Goal: Transaction & Acquisition: Obtain resource

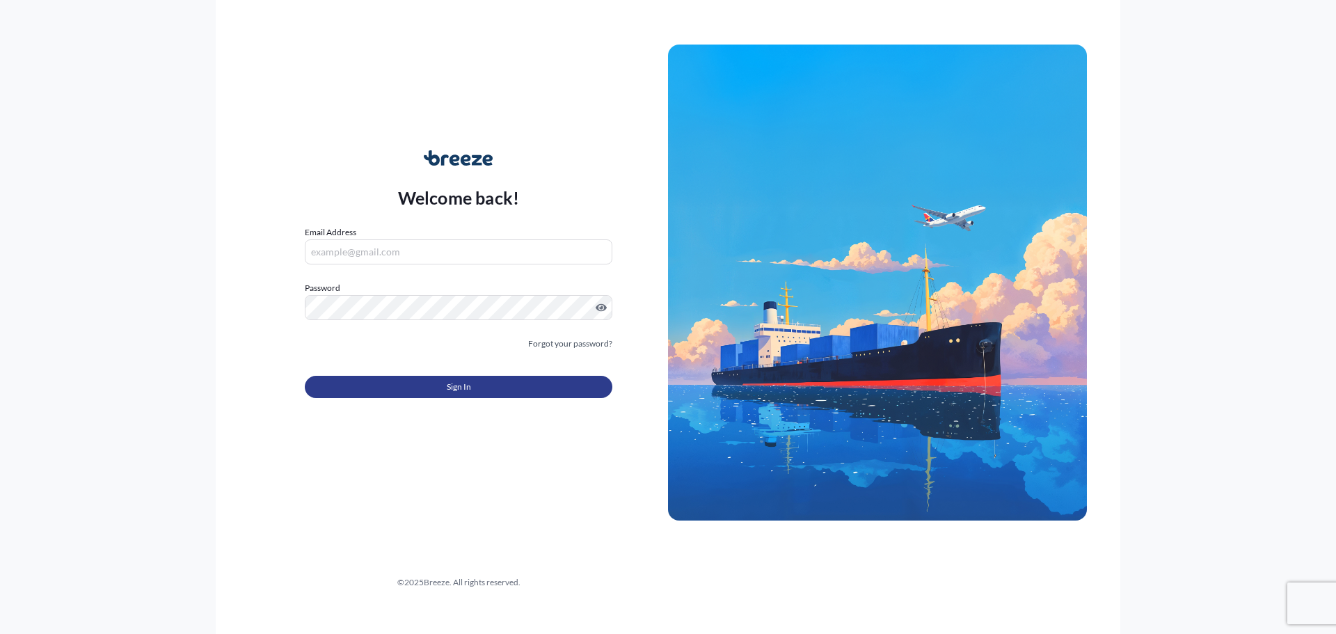
type input "[PERSON_NAME][EMAIL_ADDRESS][DOMAIN_NAME]"
click at [435, 382] on button "Sign In" at bounding box center [459, 387] width 308 height 22
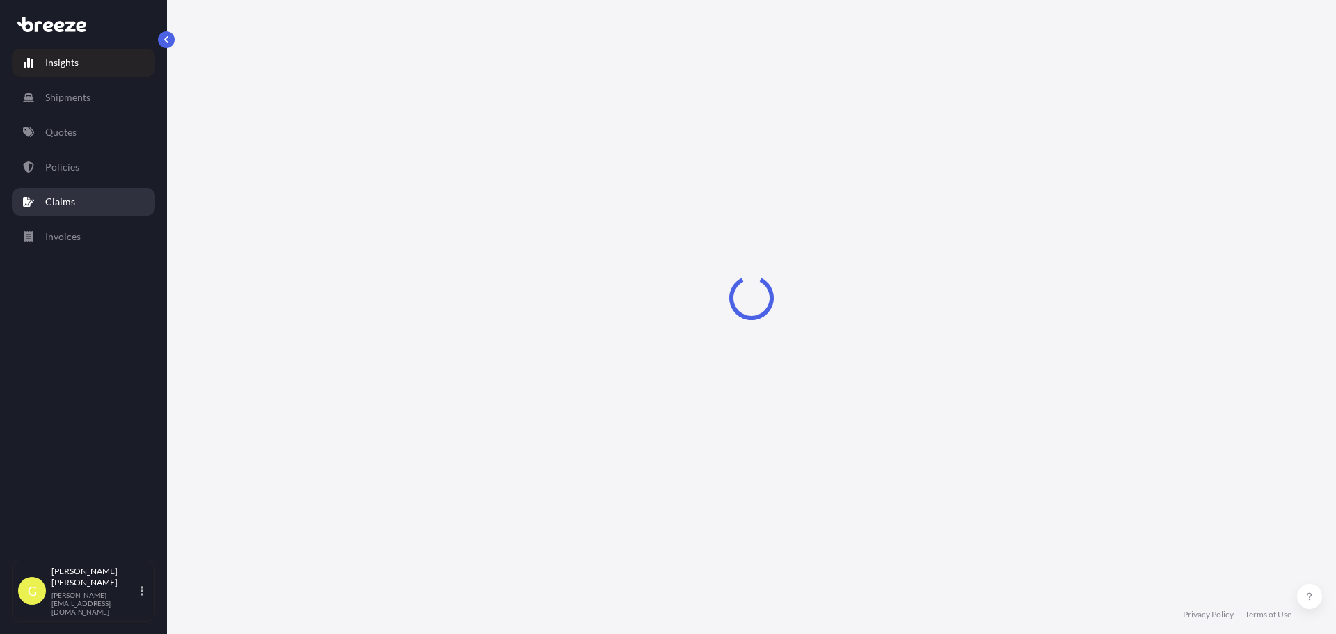
select select "2025"
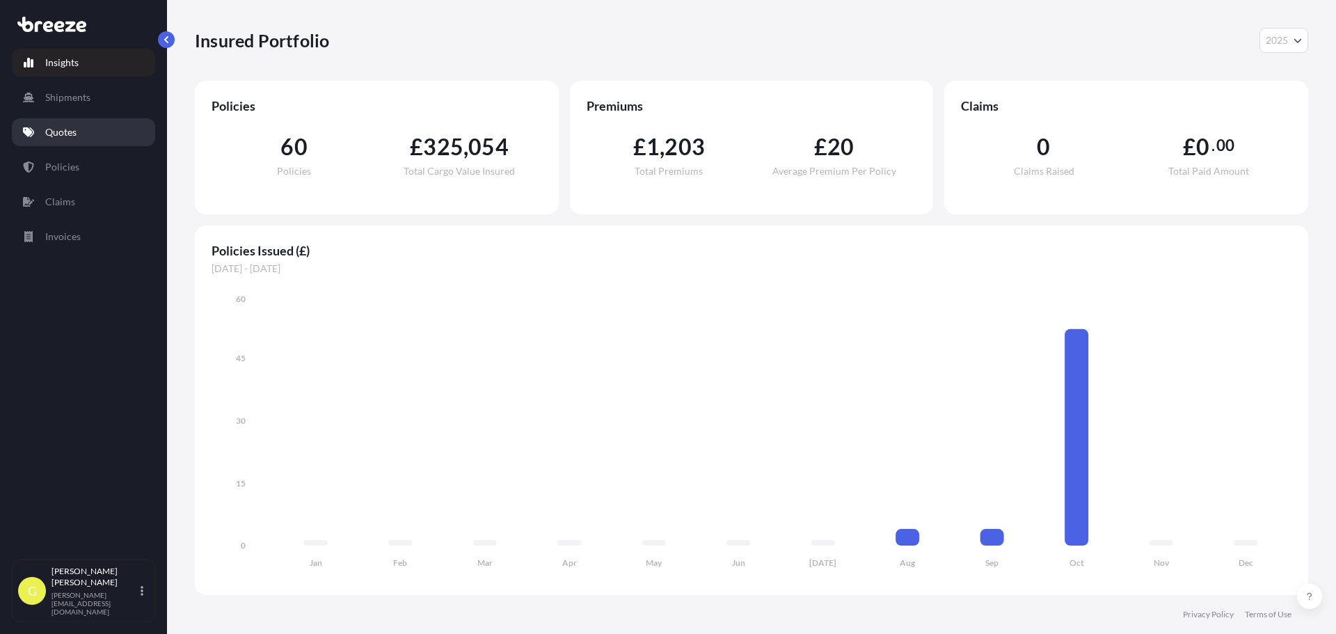
click at [102, 130] on link "Quotes" at bounding box center [83, 132] width 143 height 28
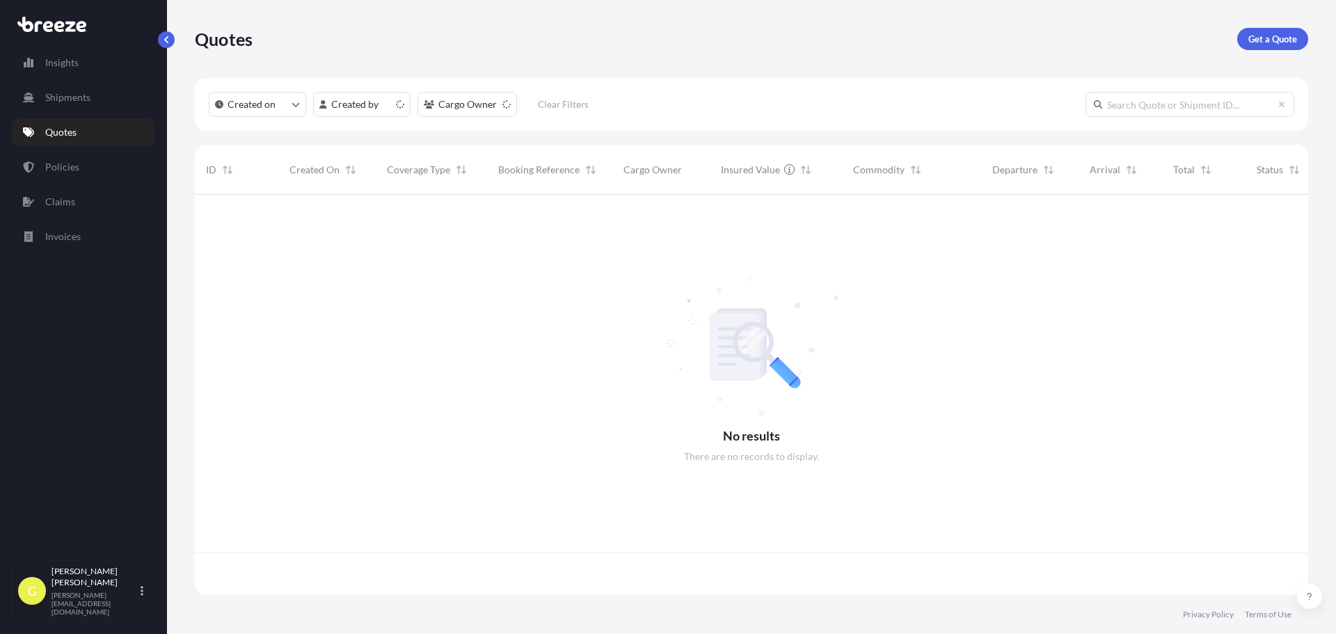
scroll to position [397, 1103]
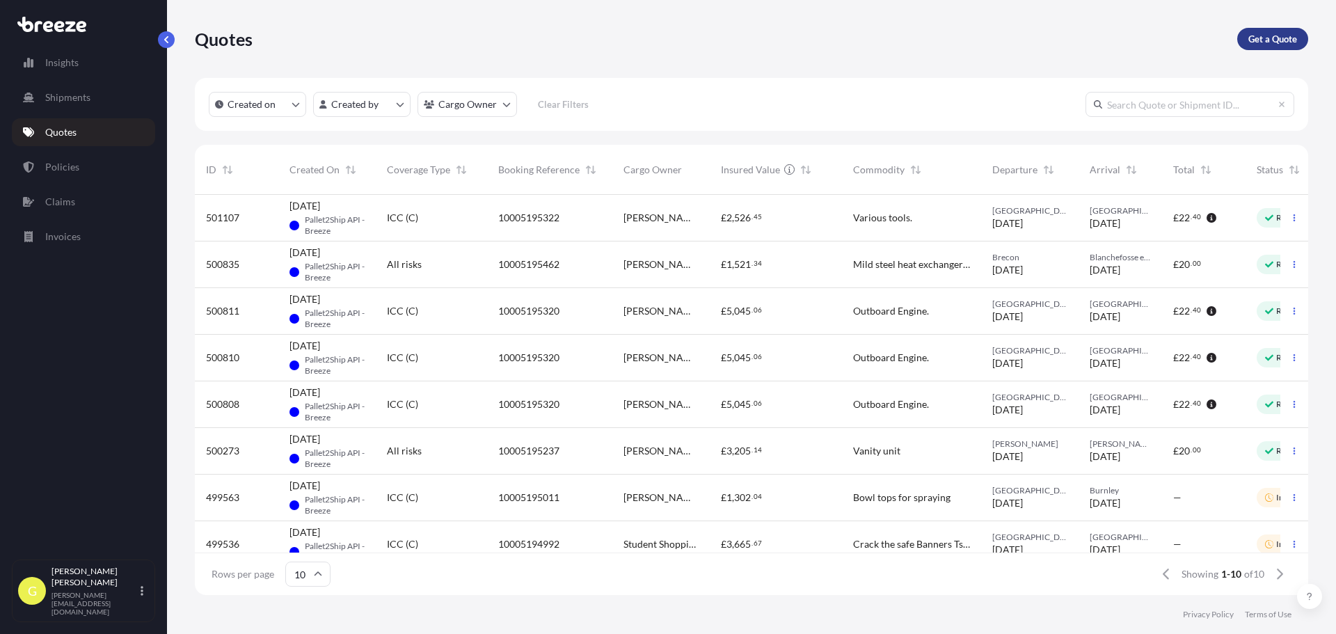
click at [1250, 37] on p "Get a Quote" at bounding box center [1273, 39] width 49 height 14
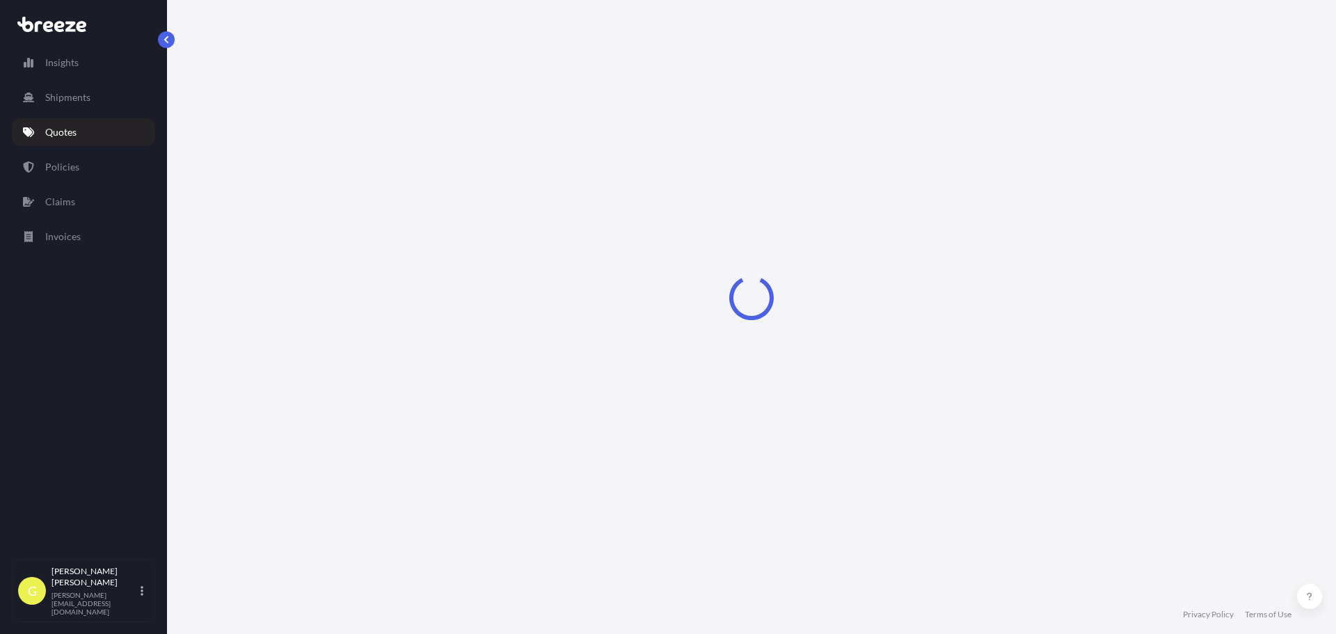
select select "Sea"
select select "1"
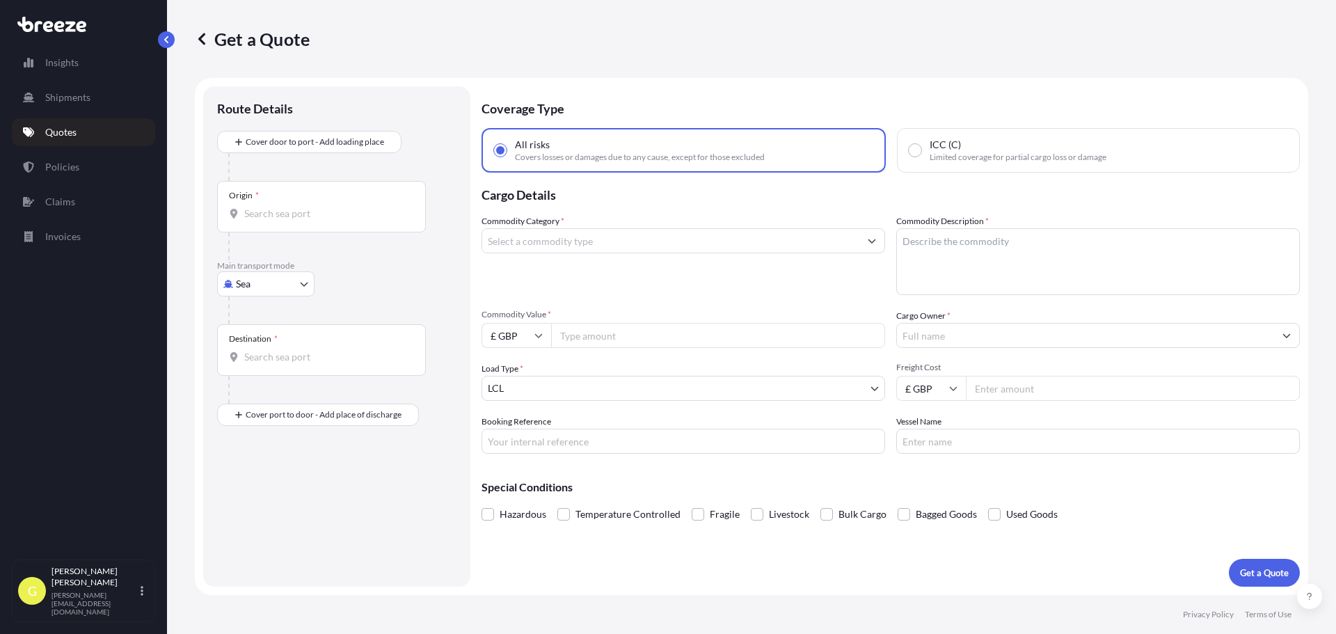
click at [570, 253] on div "Commodity Category *" at bounding box center [684, 254] width 404 height 81
click at [571, 244] on input "Commodity Category *" at bounding box center [670, 240] width 377 height 25
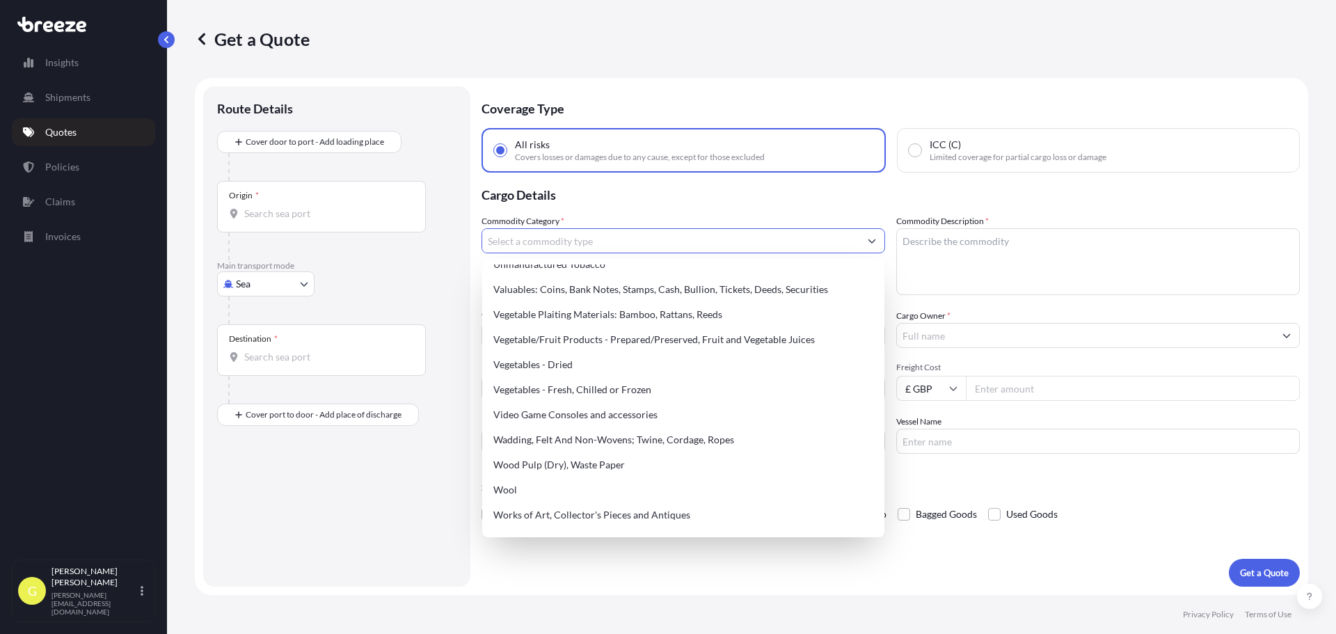
scroll to position [3241, 0]
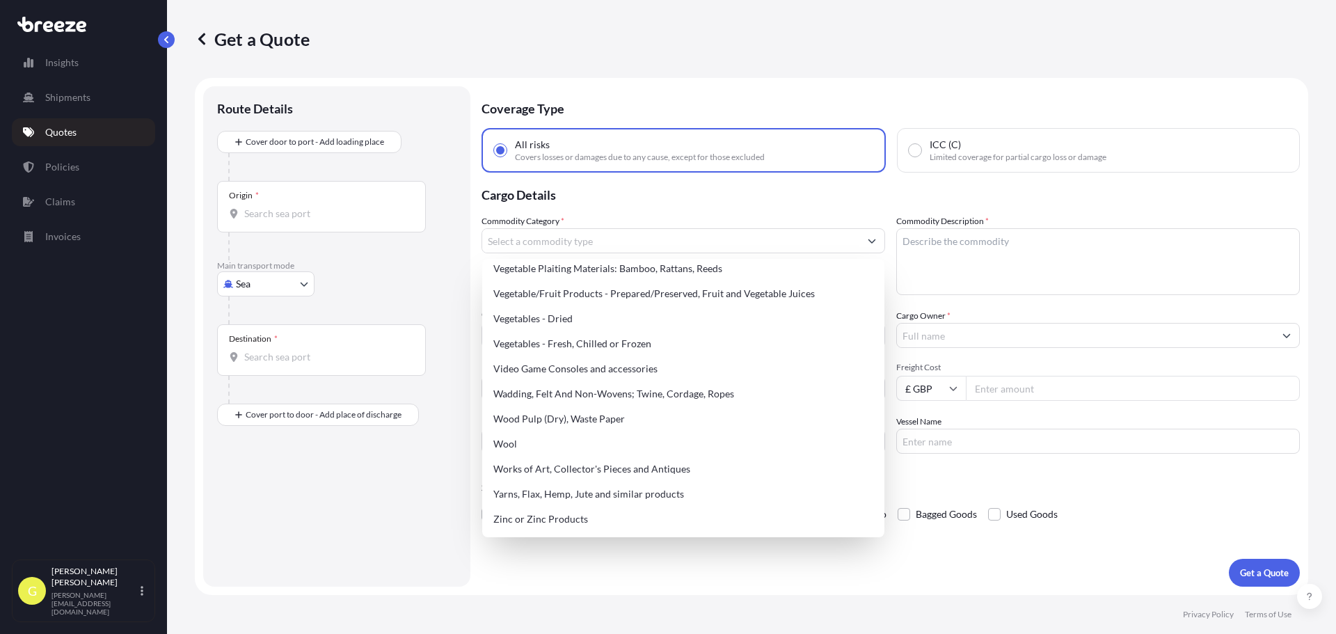
click at [765, 189] on p "Cargo Details" at bounding box center [891, 194] width 819 height 42
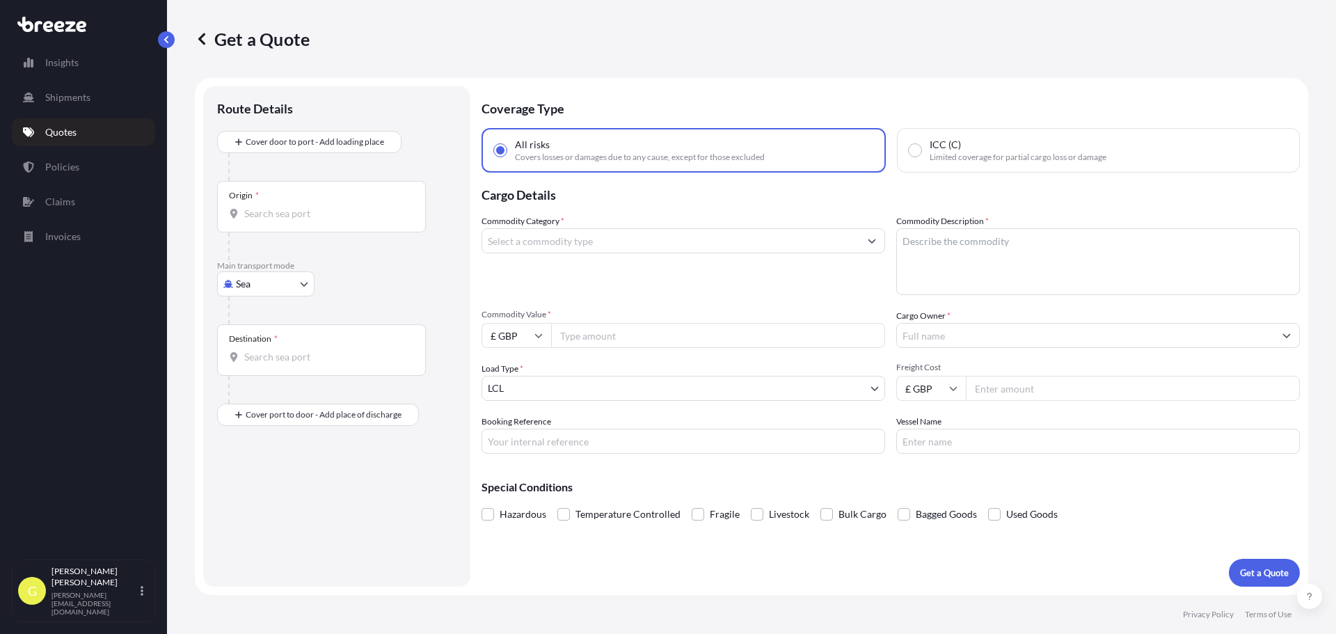
click at [1010, 274] on textarea "Commodity Description *" at bounding box center [1098, 261] width 404 height 67
paste textarea "High Performance Synthetic Aeroderivative Turbine Oil Special Instructions:"
type textarea "High Performance Synthetic Aeroderivative Turbine Oil Special Instructions:"
click at [566, 335] on input "Commodity Value *" at bounding box center [718, 335] width 334 height 25
type input "123000"
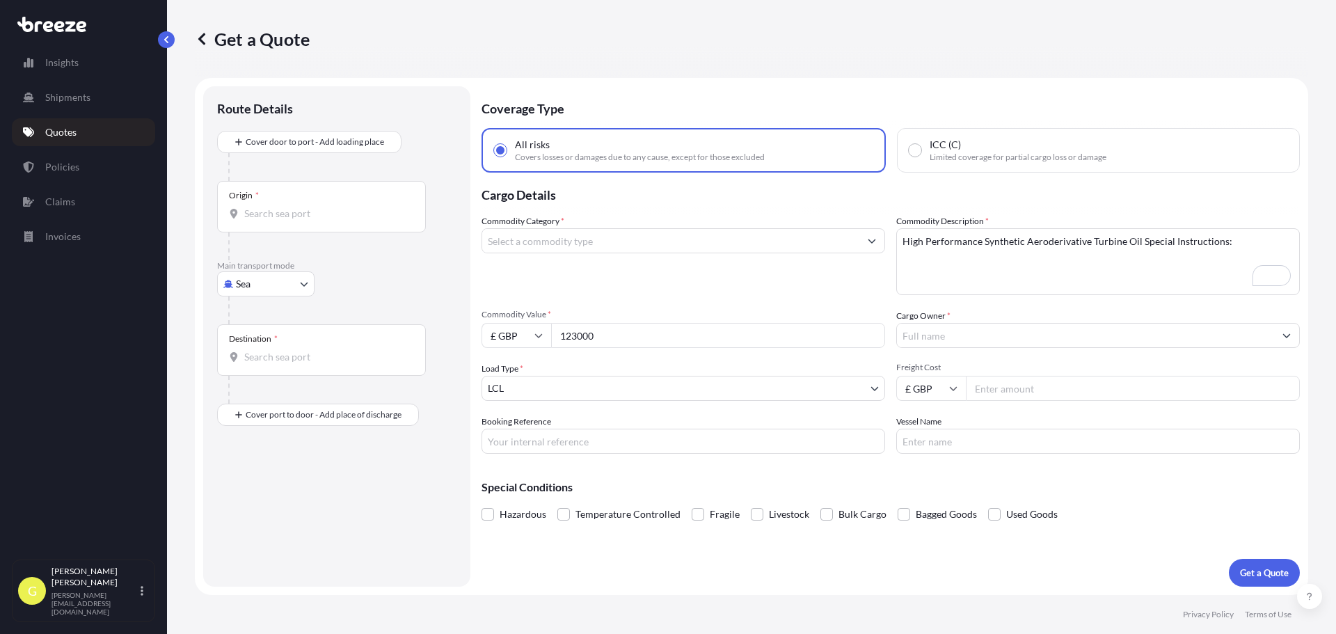
click at [938, 333] on input "Cargo Owner *" at bounding box center [1085, 335] width 377 height 25
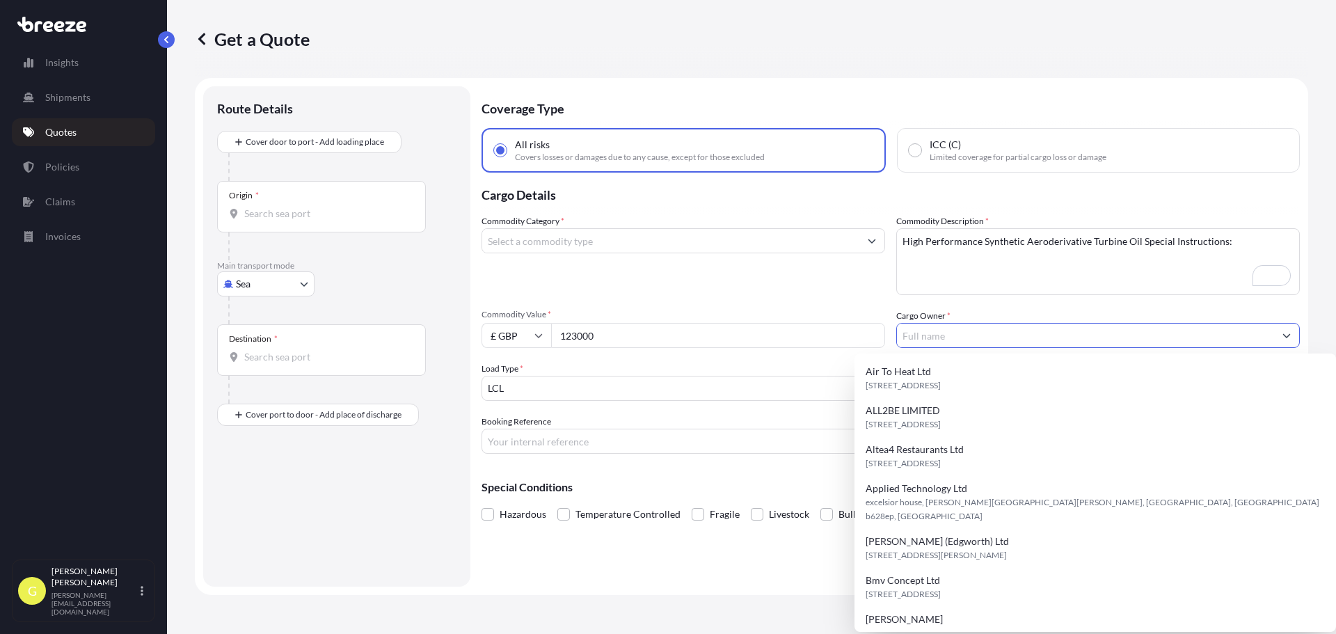
click at [974, 341] on input "Cargo Owner *" at bounding box center [1085, 335] width 377 height 25
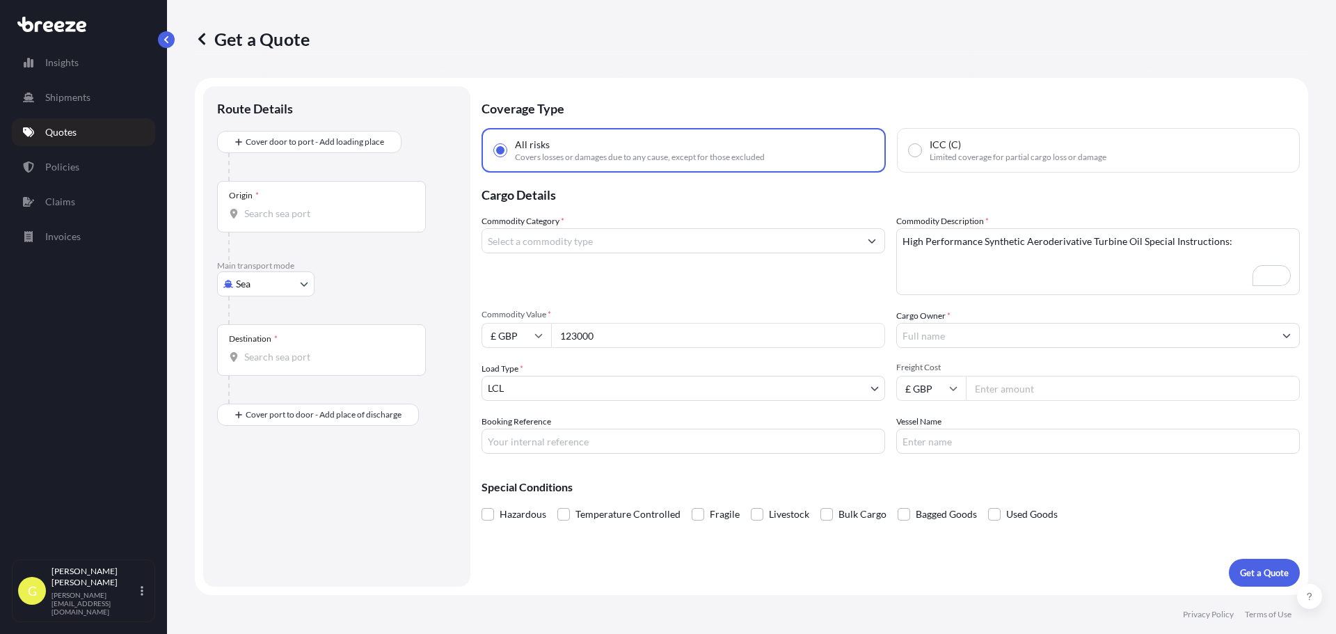
click at [981, 333] on input "Cargo Owner *" at bounding box center [1085, 335] width 377 height 25
type input "v"
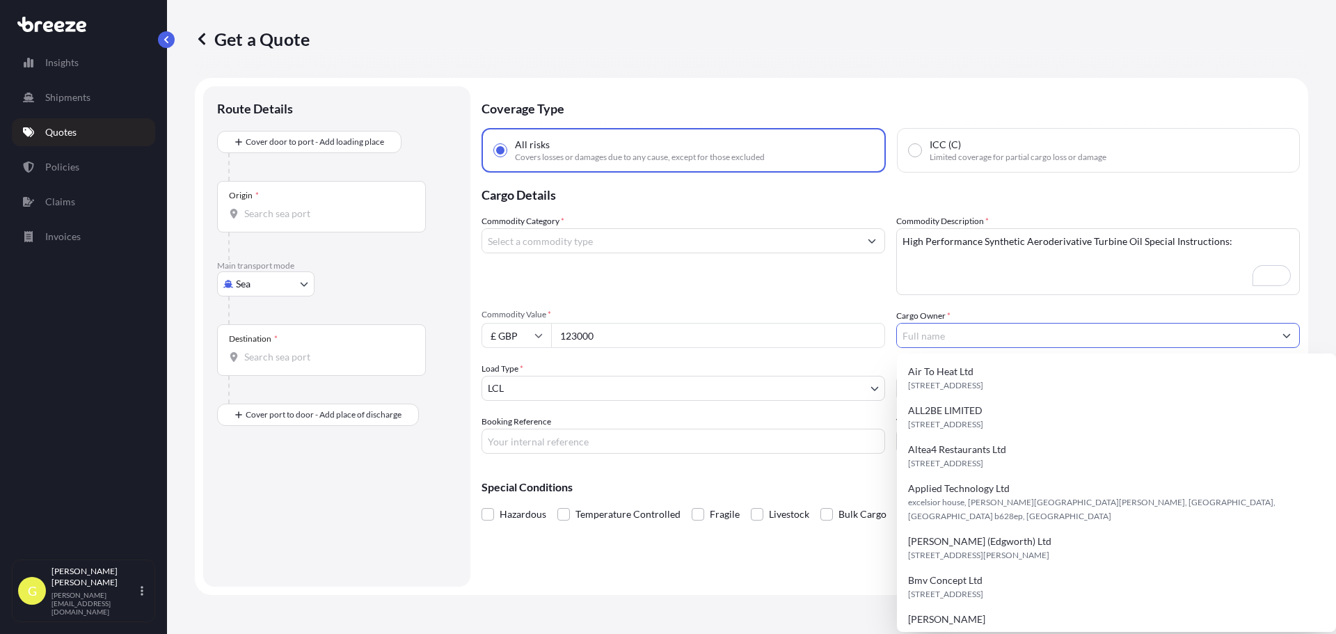
paste input "[PERSON_NAME]"
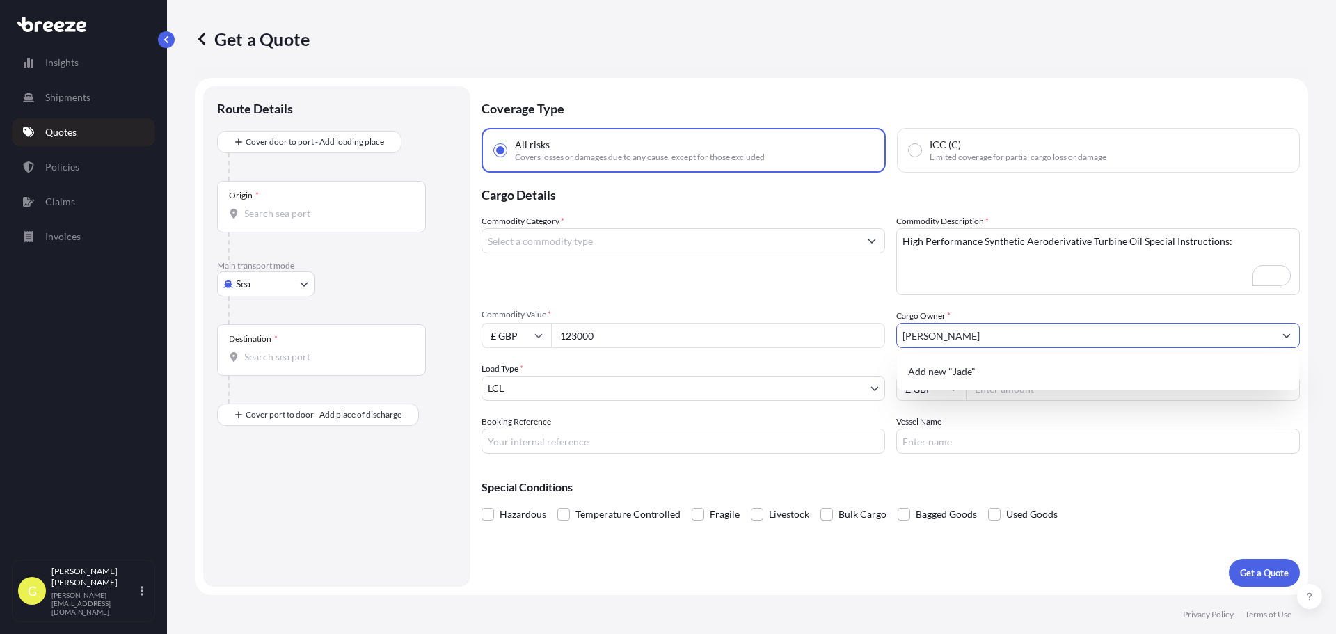
type input "[PERSON_NAME]"
click at [840, 313] on span "Commodity Value *" at bounding box center [684, 314] width 404 height 11
click at [840, 323] on input "123000" at bounding box center [718, 335] width 334 height 25
click at [1019, 396] on input "Freight Cost" at bounding box center [1133, 388] width 334 height 25
click at [615, 446] on input "Booking Reference" at bounding box center [684, 441] width 404 height 25
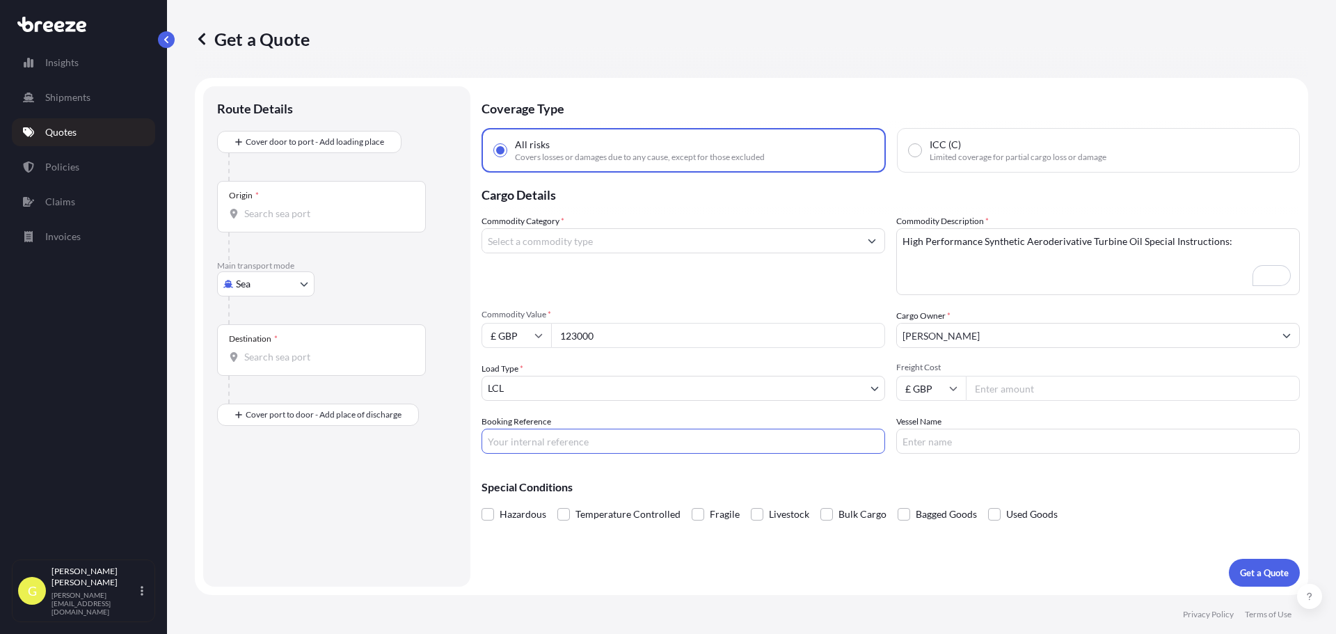
click at [1018, 387] on input "Freight Cost" at bounding box center [1133, 388] width 334 height 25
type input "1500"
click at [774, 289] on div "Commodity Category *" at bounding box center [684, 254] width 404 height 81
click at [637, 449] on input "Booking Reference" at bounding box center [684, 441] width 404 height 25
click at [570, 450] on input "Booking Reference" at bounding box center [684, 441] width 404 height 25
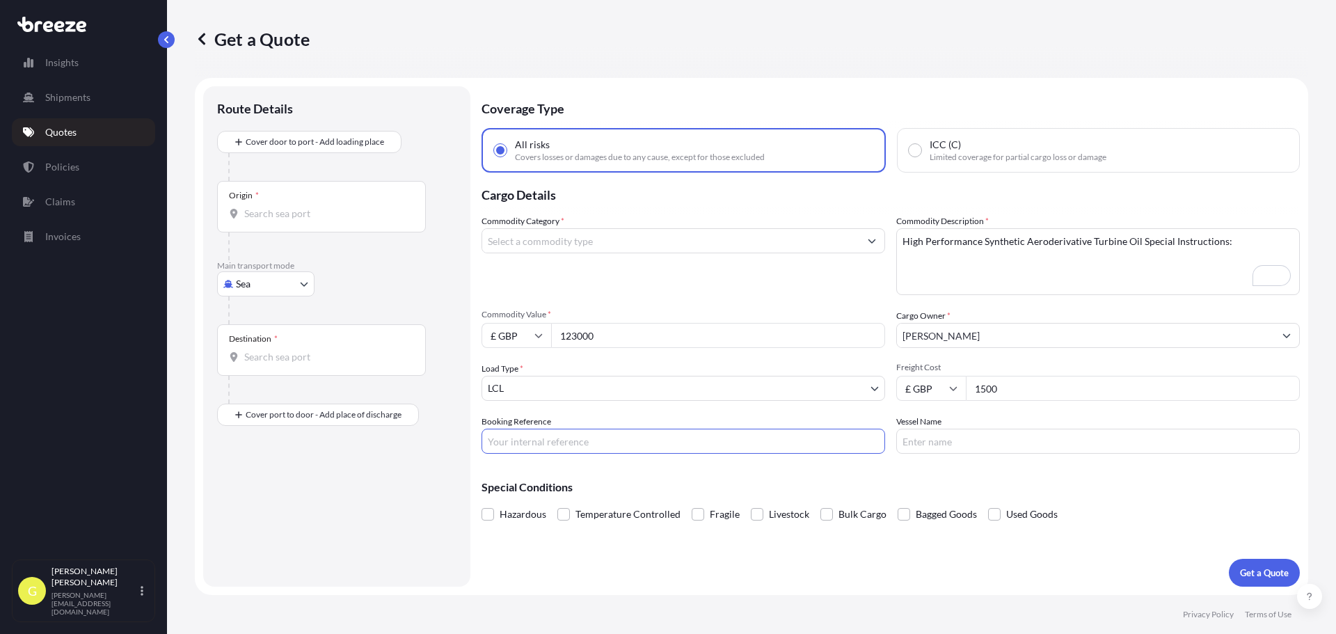
paste input "067112"
type input "067112"
click at [1070, 443] on input "Vessel Name" at bounding box center [1098, 441] width 404 height 25
click at [1077, 452] on input "Vessel Name" at bounding box center [1098, 441] width 404 height 25
type input "Road freight"
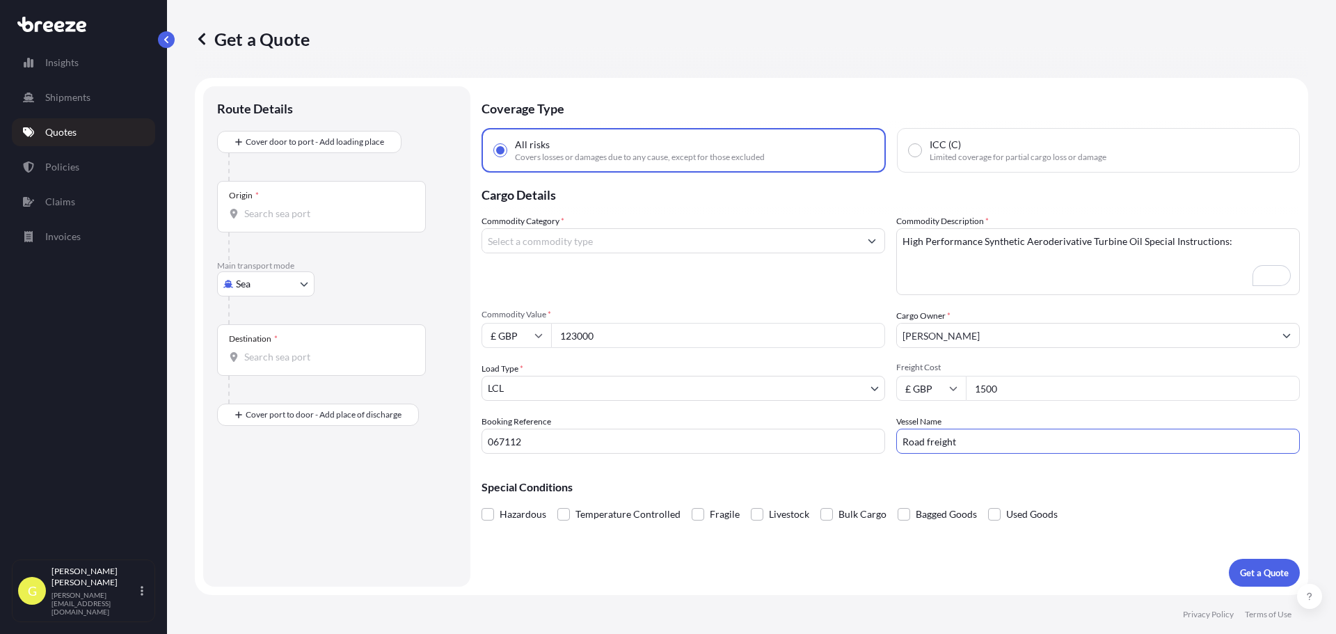
click at [556, 241] on input "Commodity Category *" at bounding box center [670, 240] width 377 height 25
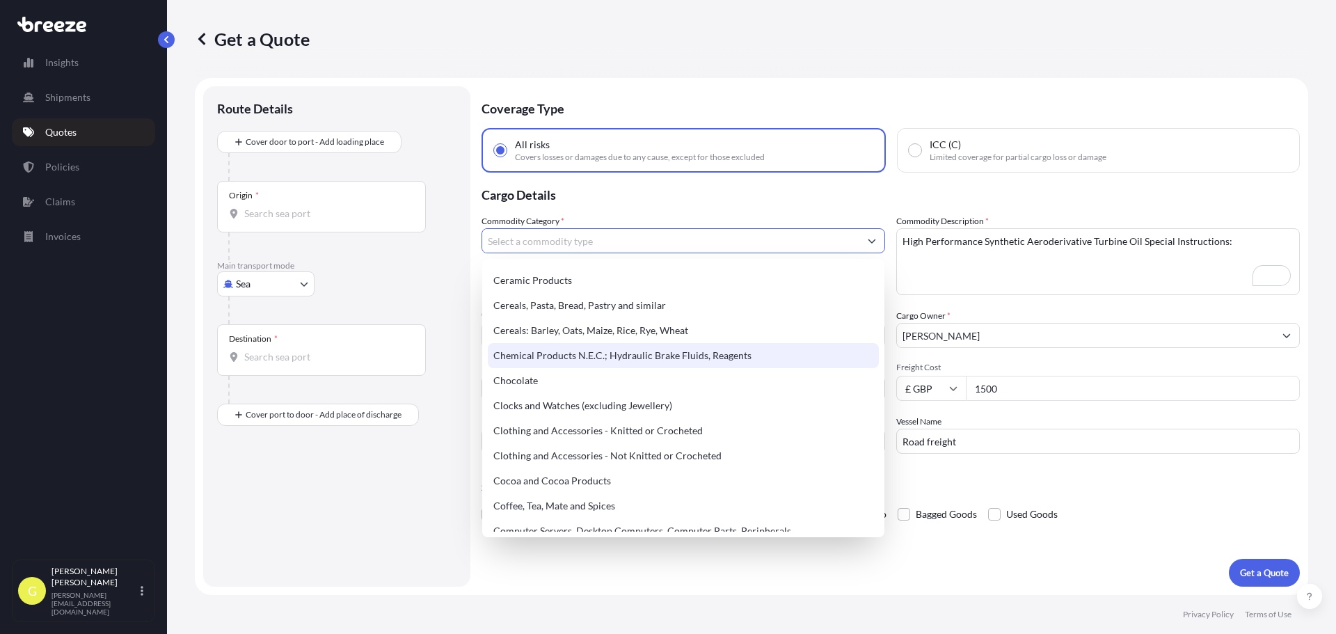
scroll to position [348, 0]
click at [675, 357] on div "Chemical Products N.E.C.; Hydraulic Brake Fluids, Reagents" at bounding box center [683, 354] width 391 height 25
type input "Chemical Products N.E.C.; Hydraulic Brake Fluids, Reagents"
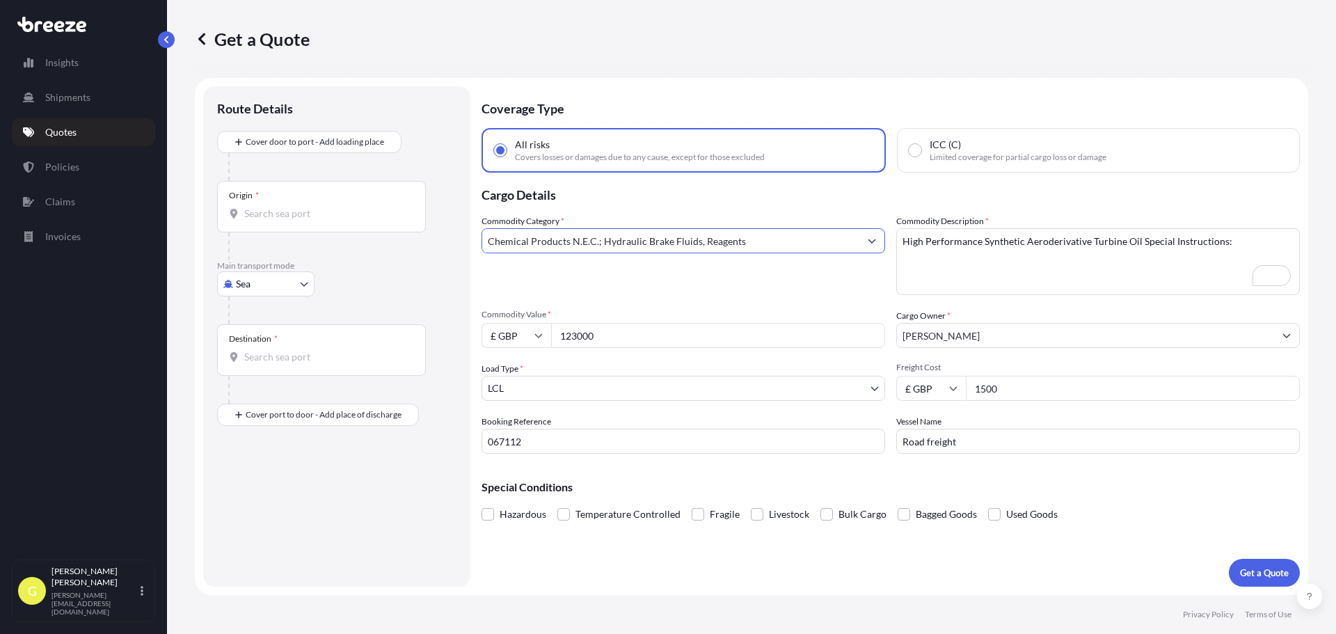
click at [648, 239] on input "Chemical Products N.E.C.; Hydraulic Brake Fluids, Reagents" at bounding box center [670, 240] width 377 height 25
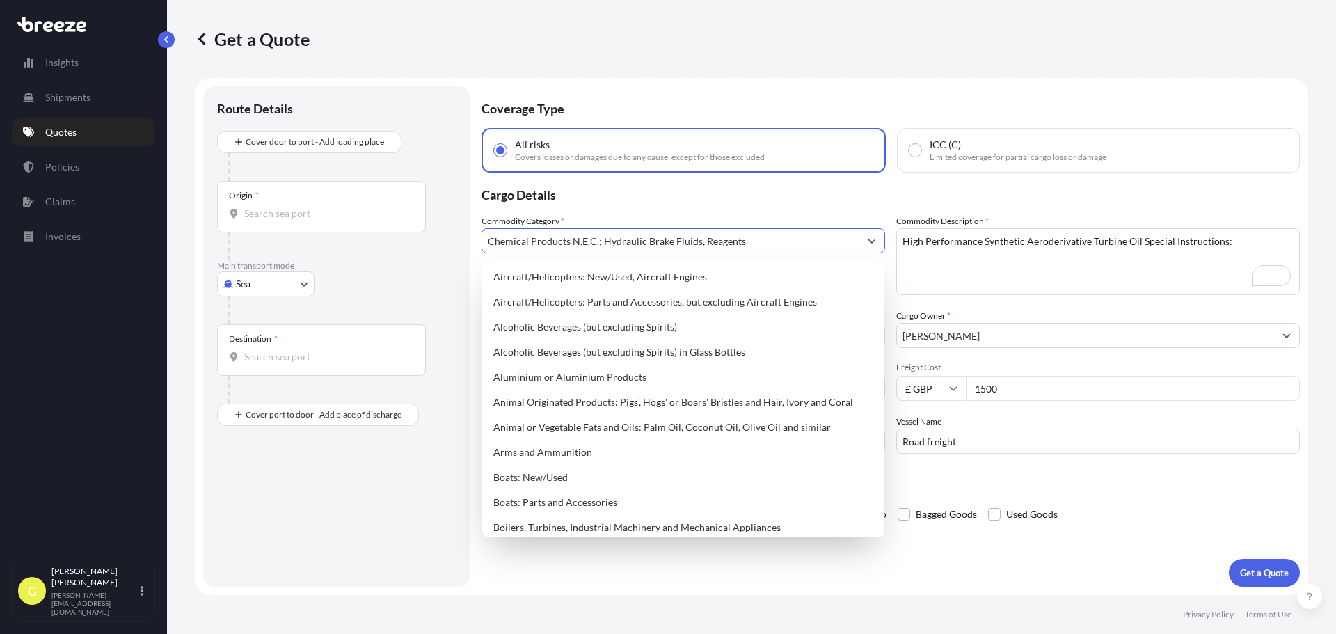
click at [875, 242] on icon "Show suggestions" at bounding box center [872, 241] width 8 height 8
click at [601, 587] on form "Route Details Cover door to port - Add loading place Place of loading Road Road…" at bounding box center [752, 336] width 1114 height 517
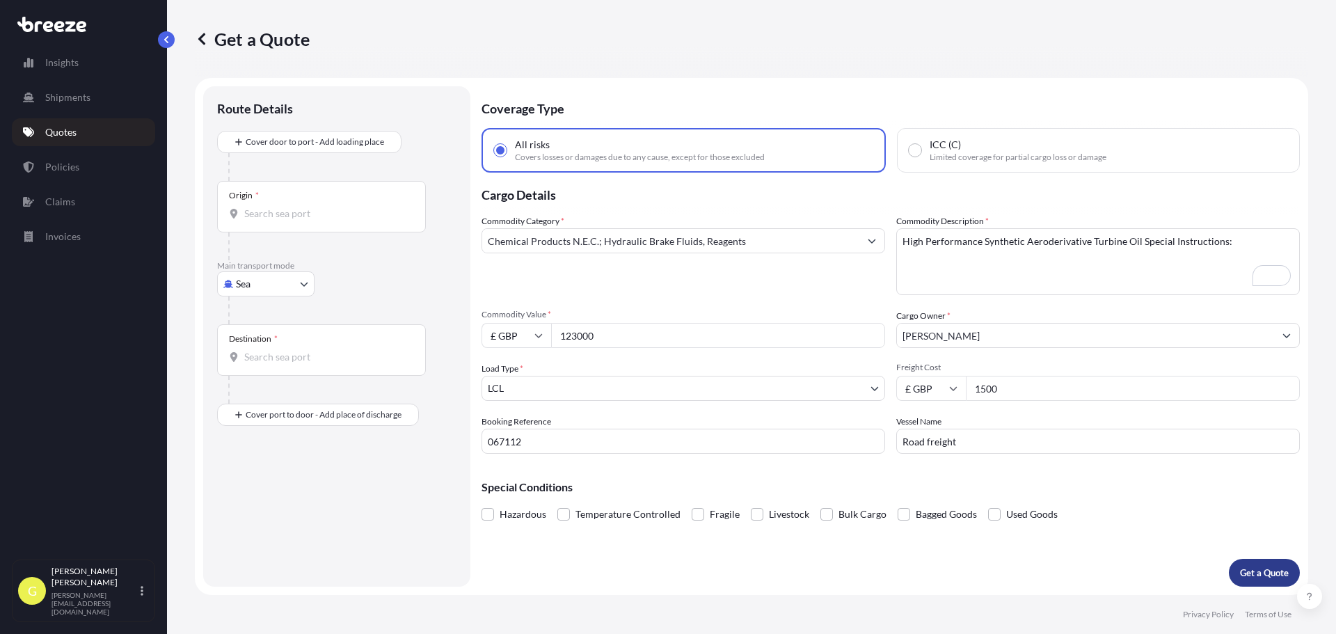
click at [1250, 578] on p "Get a Quote" at bounding box center [1264, 573] width 49 height 14
click at [287, 200] on div "Origin *" at bounding box center [321, 207] width 209 height 52
click at [287, 207] on input "Origin * Please select an origin" at bounding box center [326, 214] width 164 height 14
click at [264, 209] on input "Origin * Please select an origin" at bounding box center [326, 214] width 164 height 14
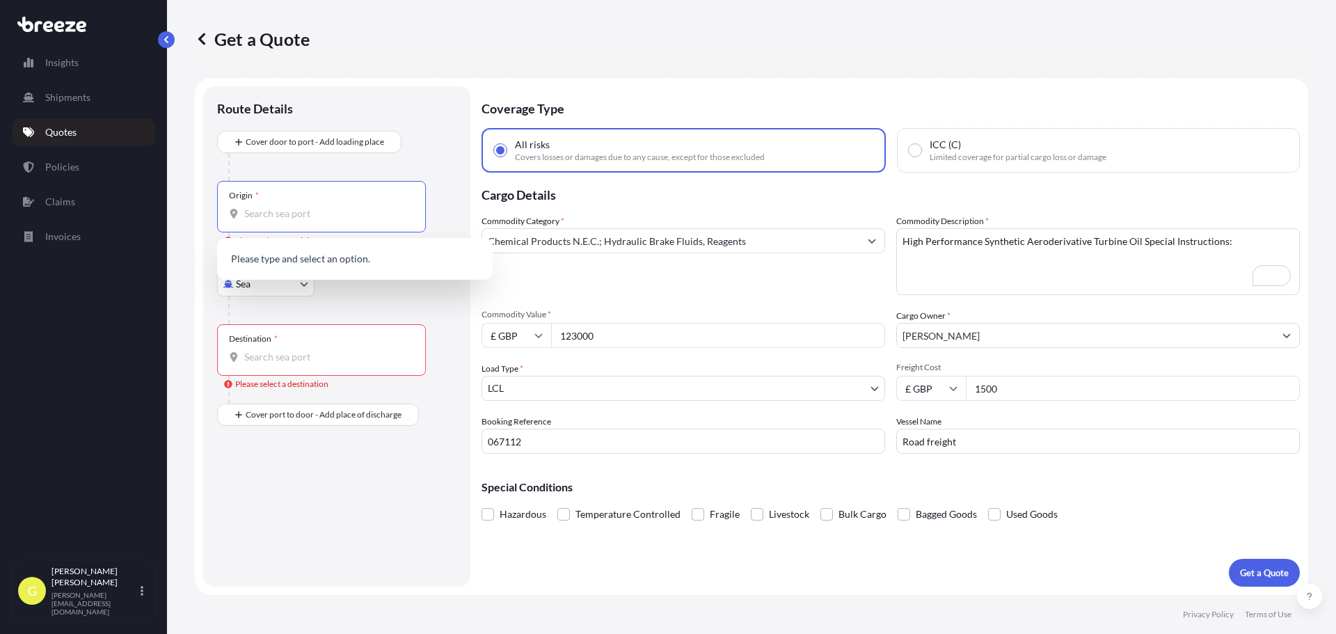
click at [377, 165] on div at bounding box center [342, 167] width 228 height 28
click at [285, 290] on body "0 options available. Insights Shipments Quotes Policies Claims Invoices G Georg…" at bounding box center [668, 317] width 1336 height 634
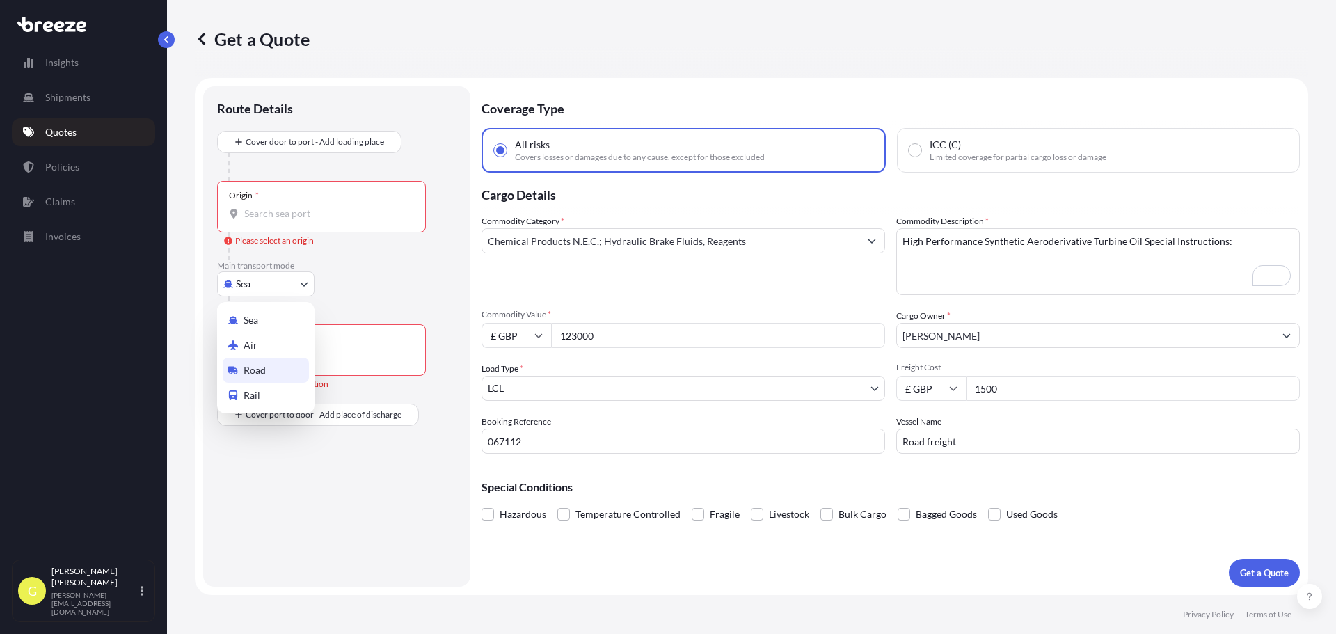
click at [255, 364] on span "Road" at bounding box center [255, 370] width 22 height 14
select select "Road"
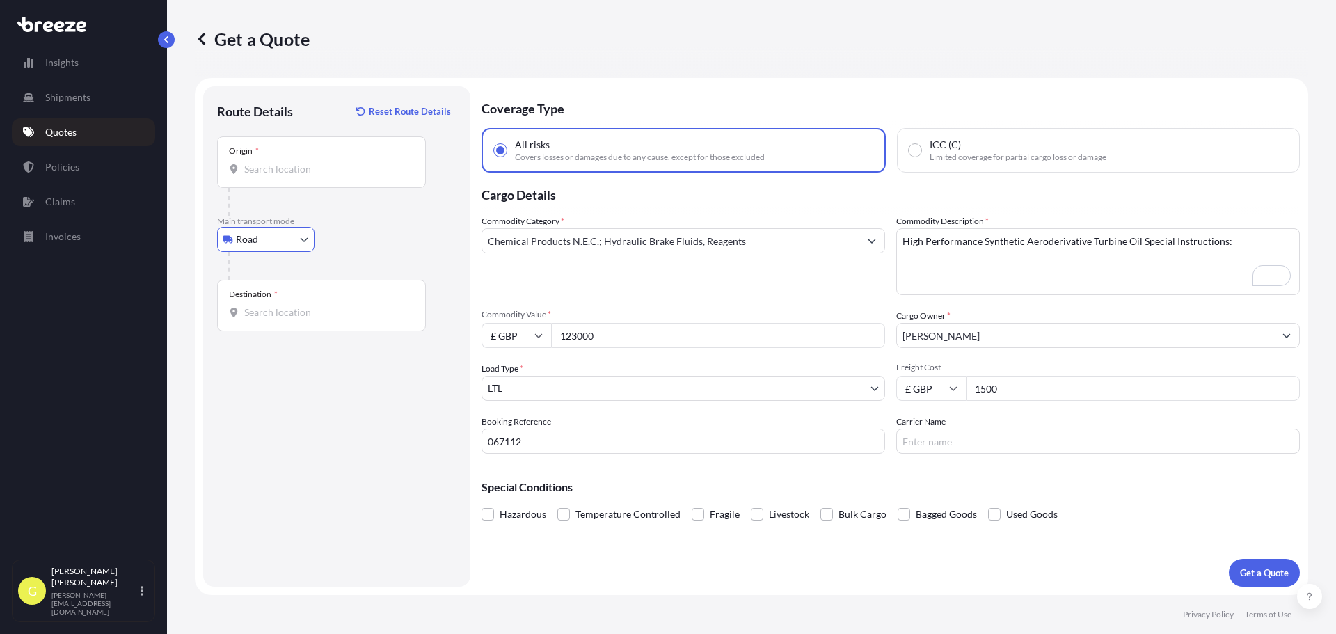
click at [295, 164] on input "Origin *" at bounding box center [326, 169] width 164 height 14
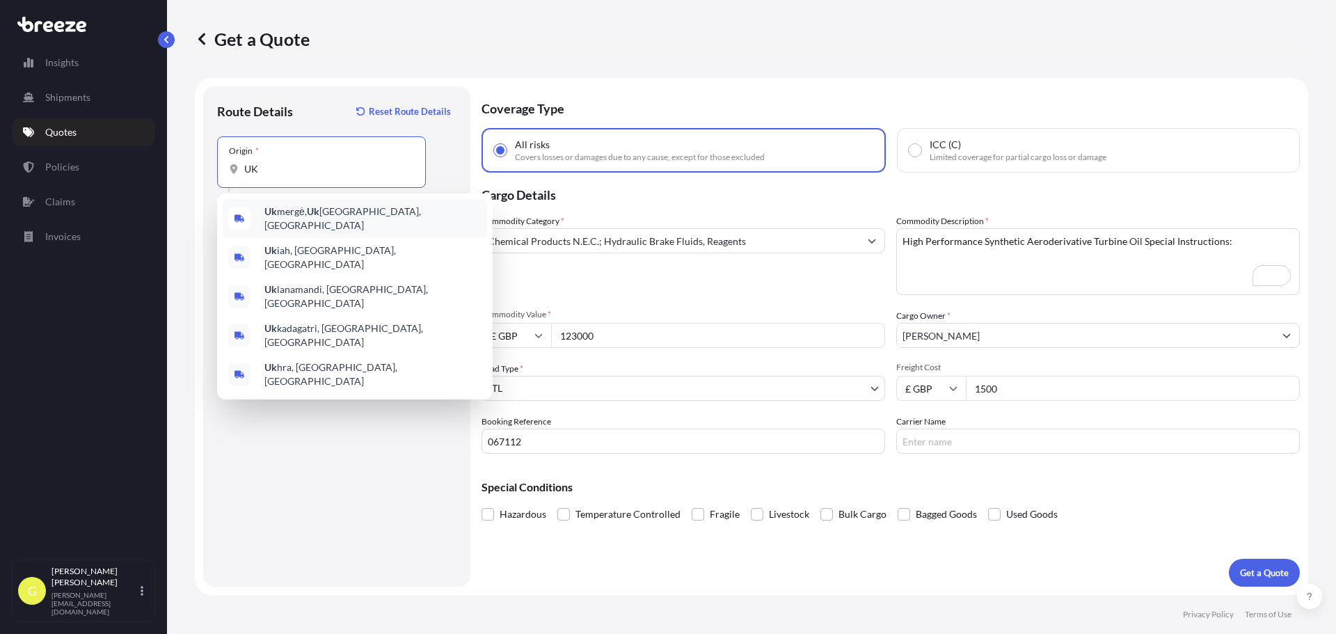
drag, startPoint x: 310, startPoint y: 174, endPoint x: 171, endPoint y: 173, distance: 138.5
click at [171, 173] on div "Get a Quote Route Details Reset Route Details Place of loading Road Road Rail O…" at bounding box center [751, 297] width 1169 height 595
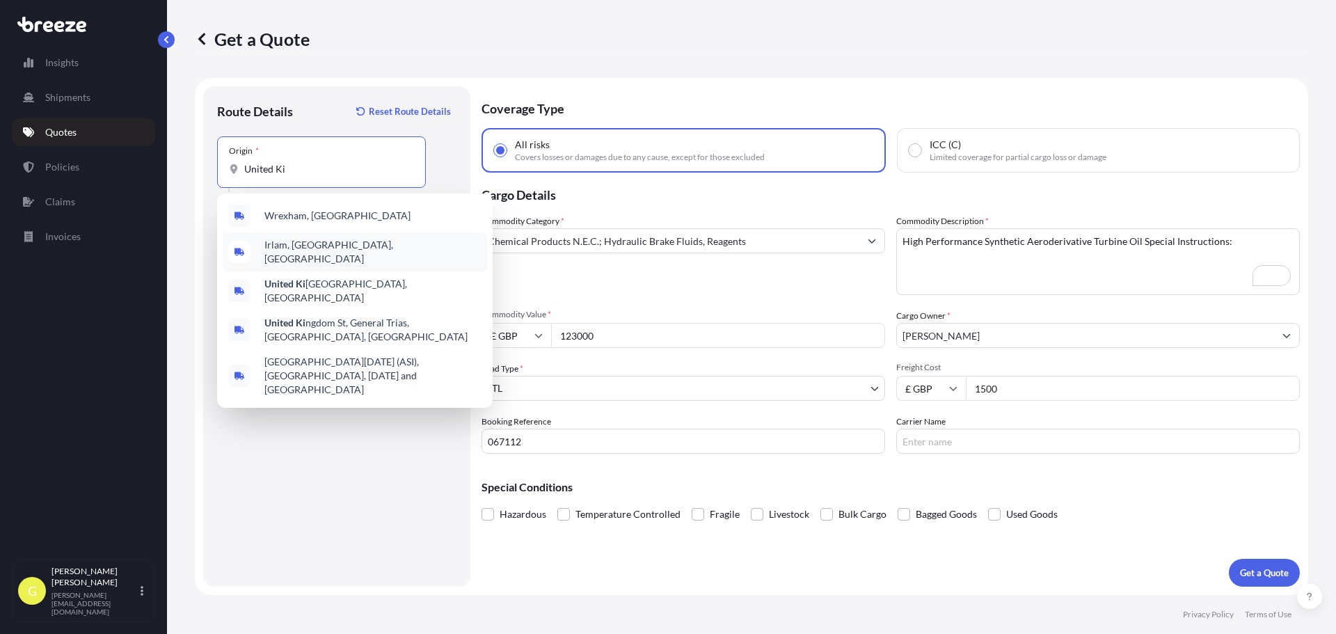
click at [374, 243] on div "Irlam, [GEOGRAPHIC_DATA], [GEOGRAPHIC_DATA]" at bounding box center [355, 251] width 264 height 39
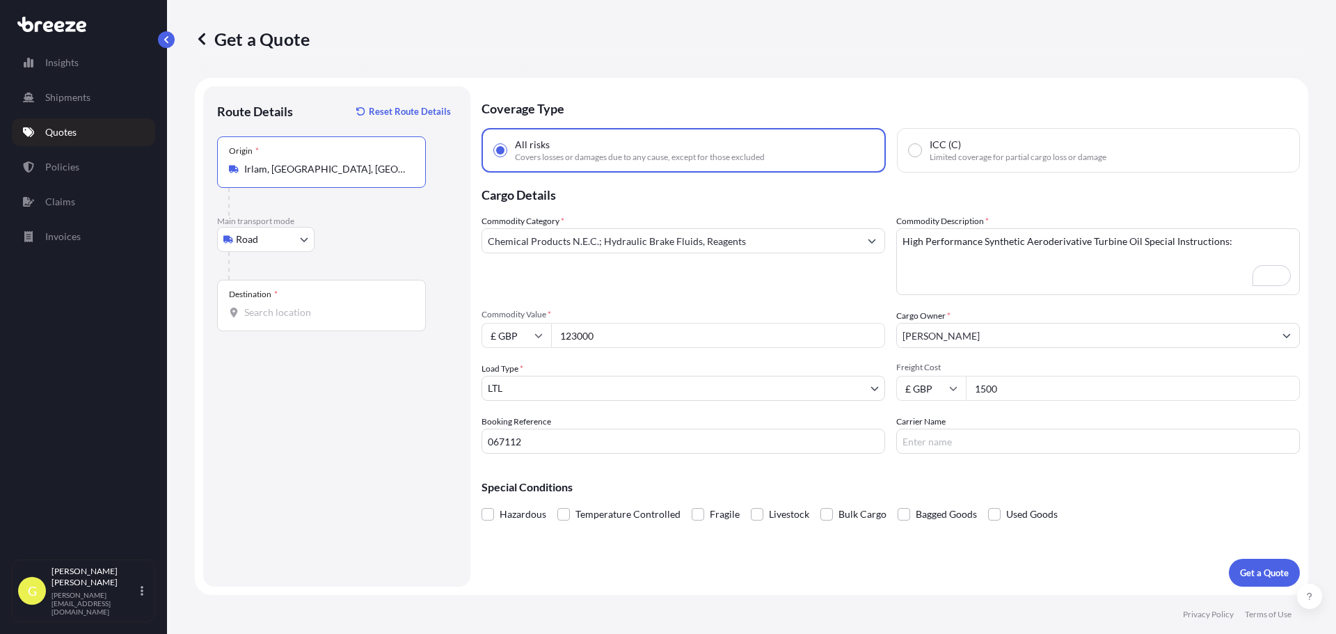
click at [327, 309] on input "Destination *" at bounding box center [326, 313] width 164 height 14
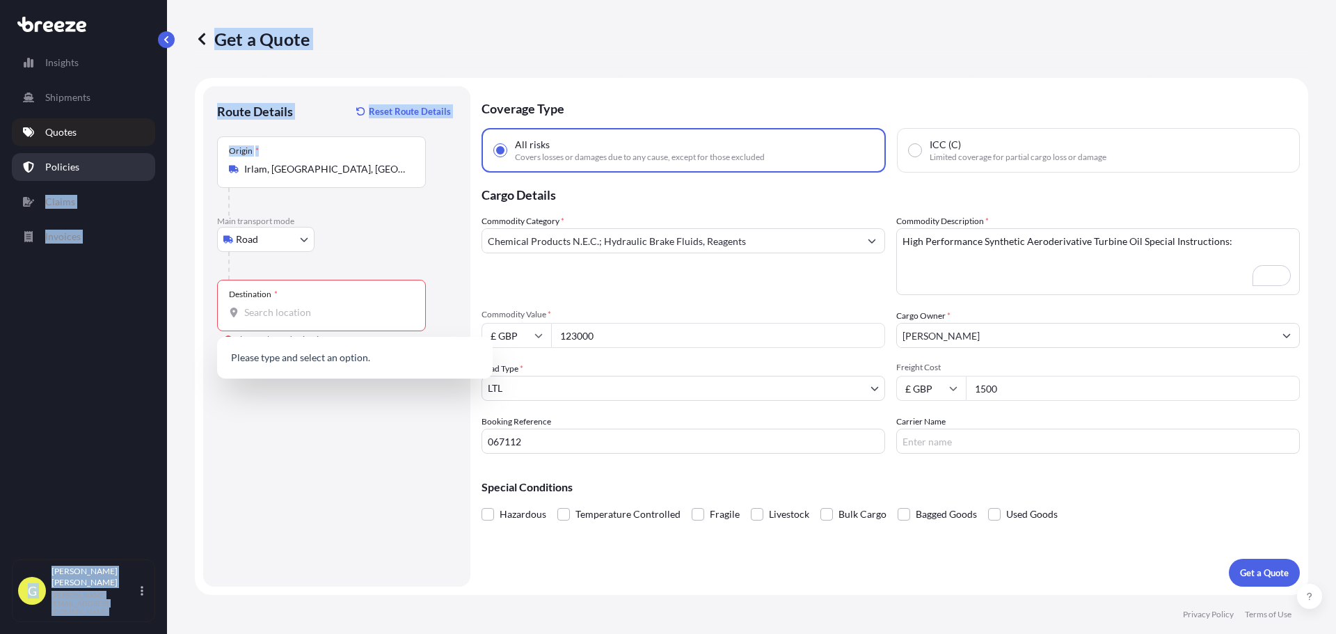
click at [146, 178] on div "Insights Shipments Quotes Policies Claims Invoices G George Wicks-Farr [EMAIL_A…" at bounding box center [668, 317] width 1336 height 634
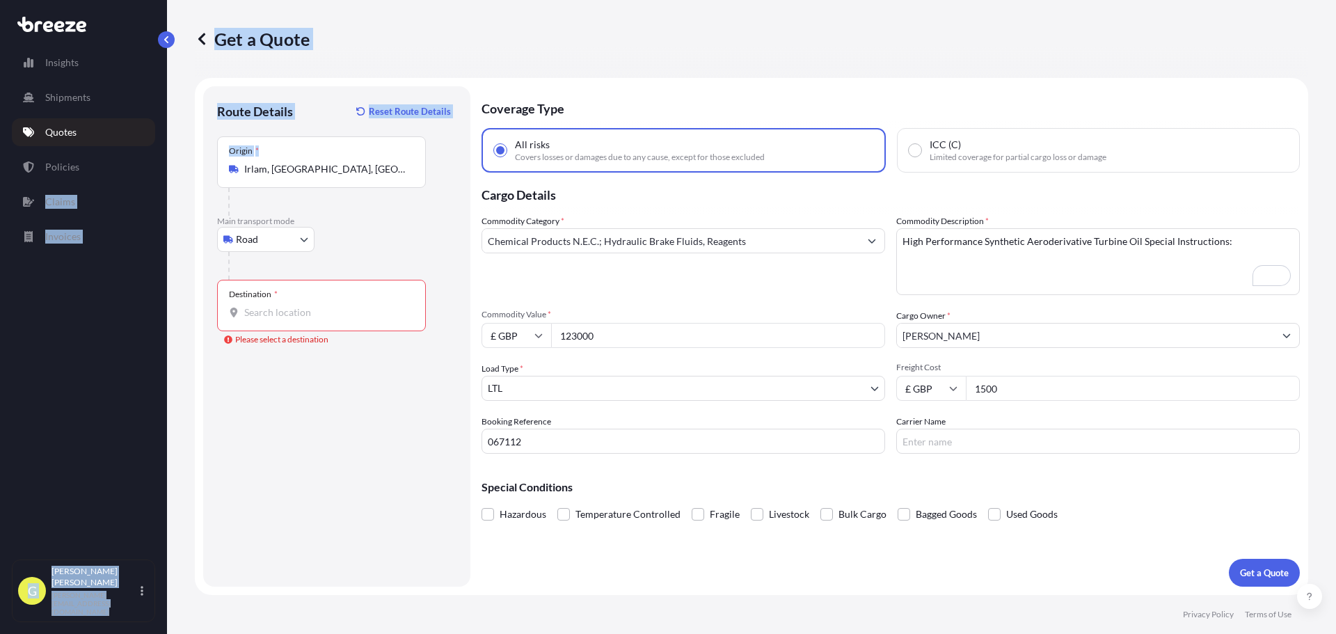
click at [354, 167] on input "Irlam, [GEOGRAPHIC_DATA], [GEOGRAPHIC_DATA]" at bounding box center [326, 169] width 164 height 14
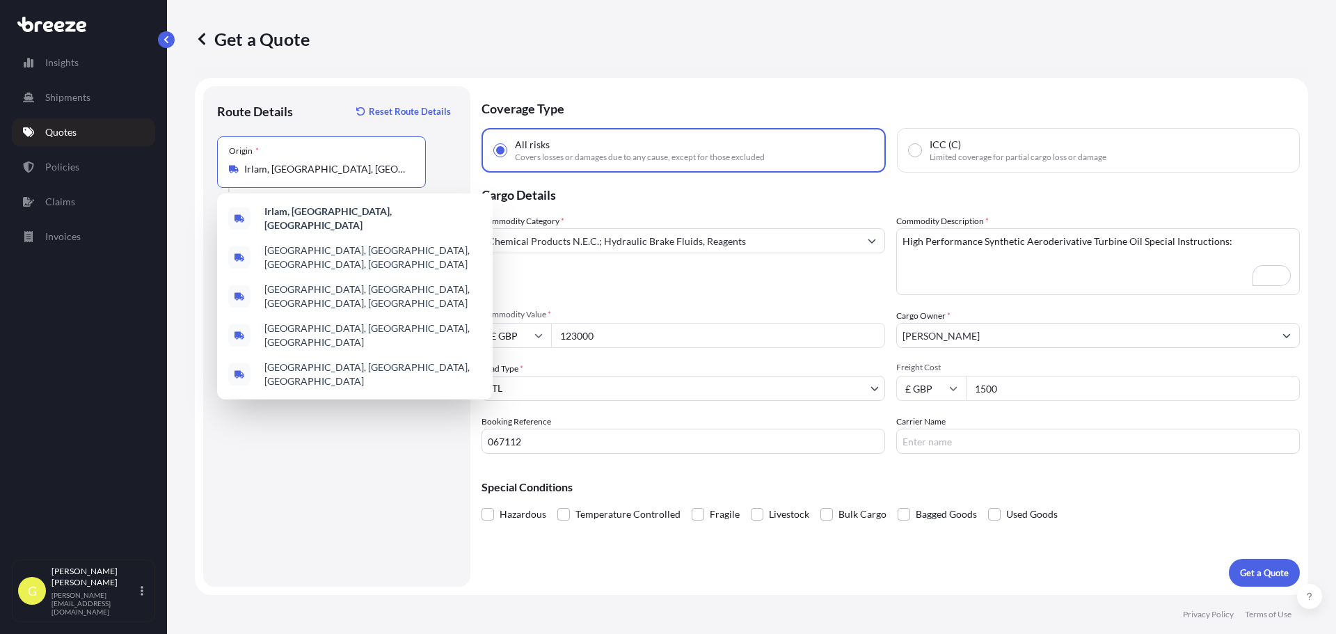
click at [354, 167] on input "Irlam, [GEOGRAPHIC_DATA], [GEOGRAPHIC_DATA]" at bounding box center [326, 169] width 164 height 14
paste input "TR11 2AT"
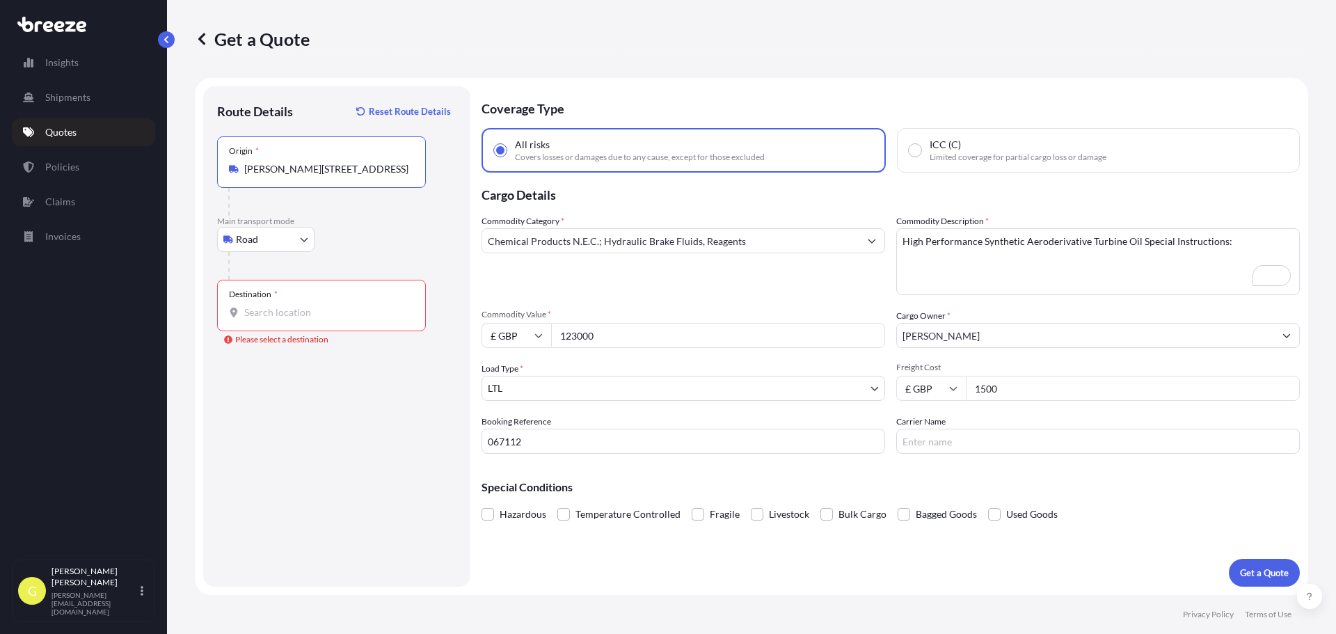
type input "[PERSON_NAME][STREET_ADDRESS]"
click at [311, 308] on input "Destination * Please select a destination" at bounding box center [326, 313] width 164 height 14
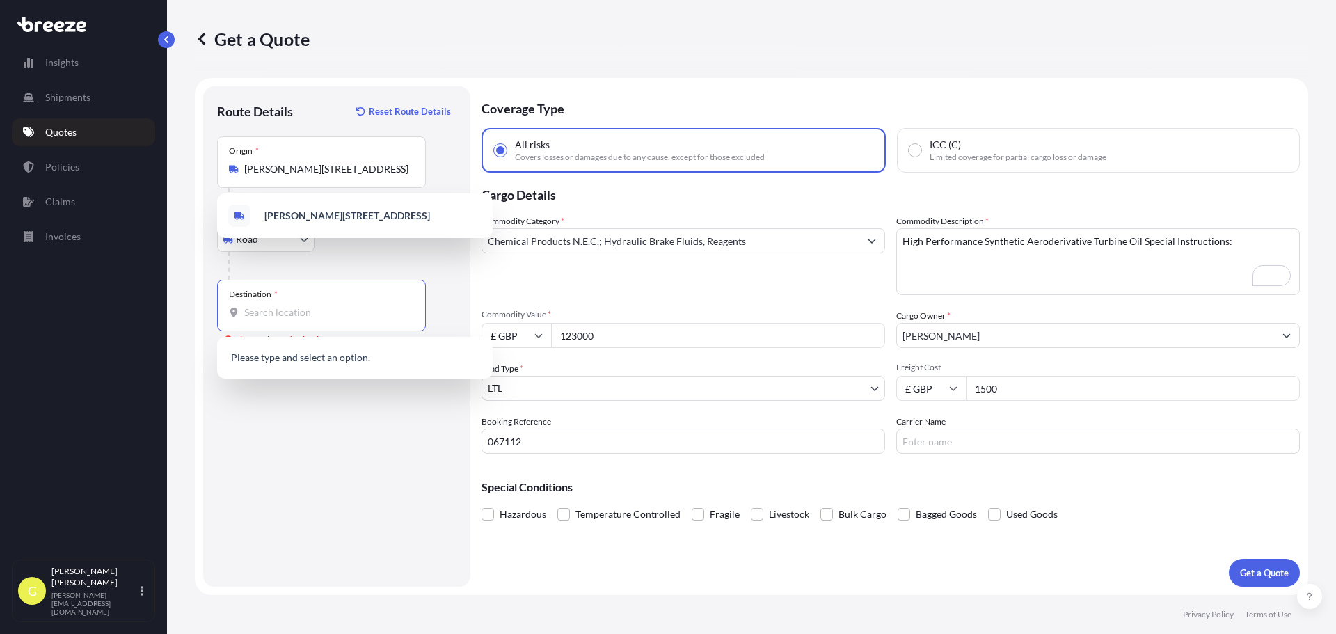
paste input "80-812"
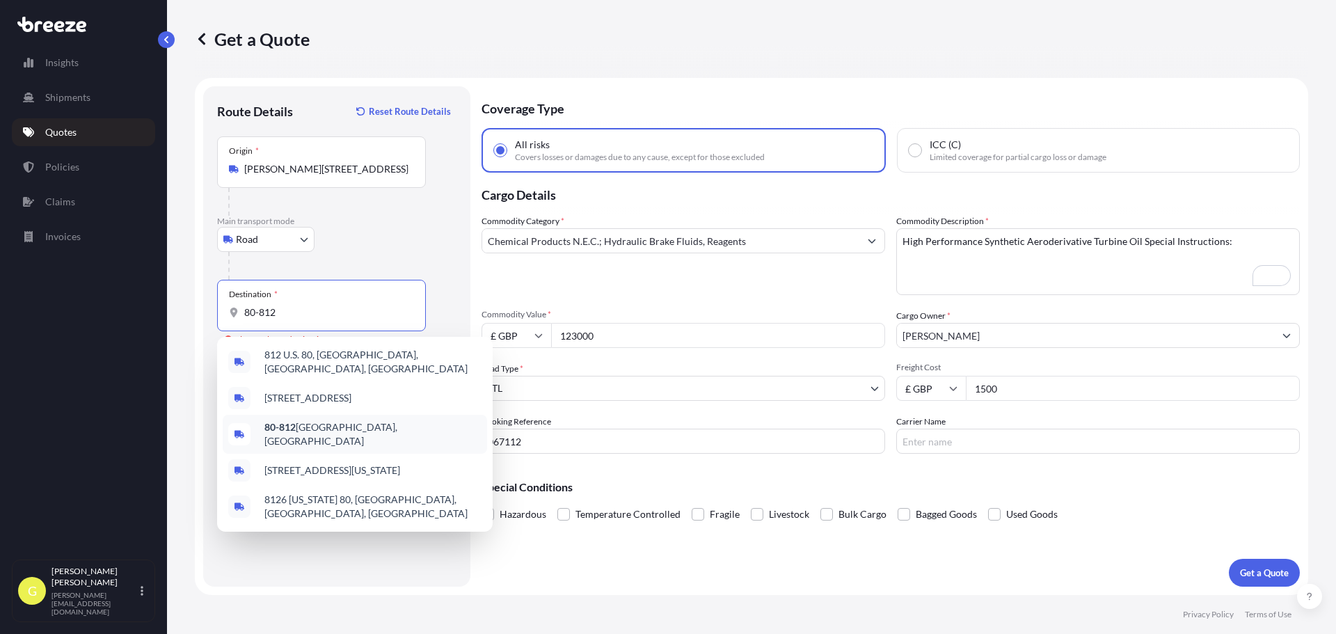
click at [358, 429] on span "80-812 [GEOGRAPHIC_DATA], [GEOGRAPHIC_DATA]" at bounding box center [372, 434] width 217 height 28
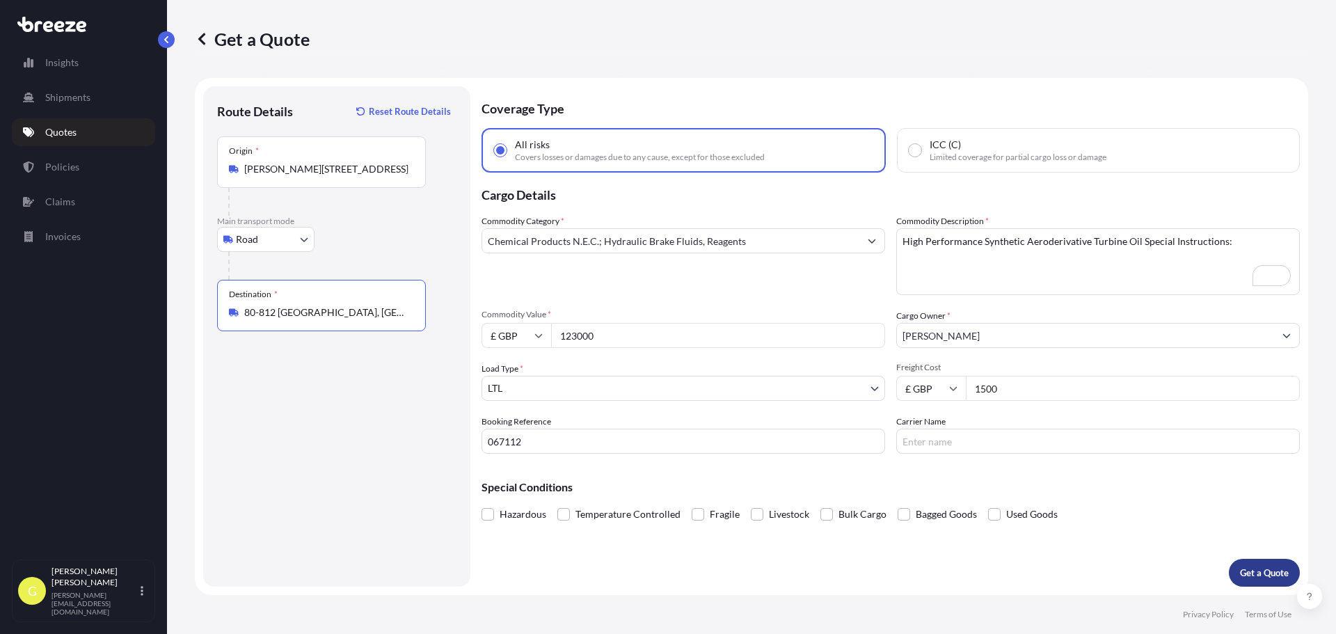
type input "80-812 [GEOGRAPHIC_DATA], [GEOGRAPHIC_DATA]"
click at [1271, 580] on button "Get a Quote" at bounding box center [1264, 573] width 71 height 28
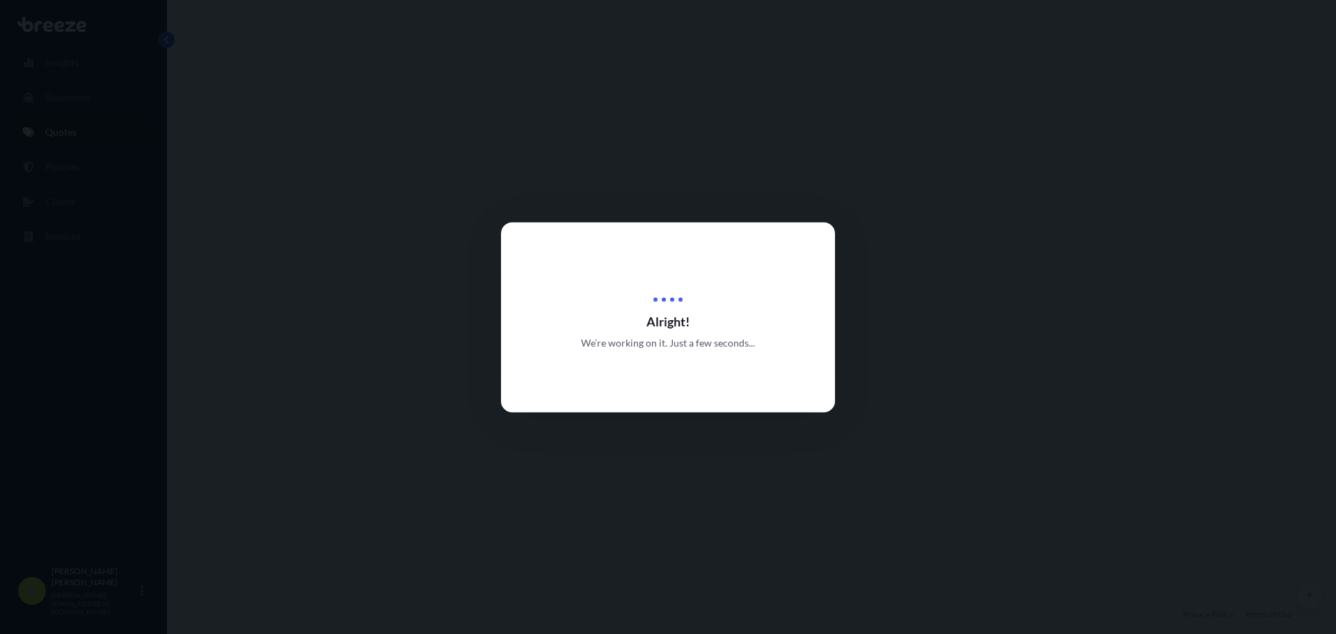
select select "Road"
select select "1"
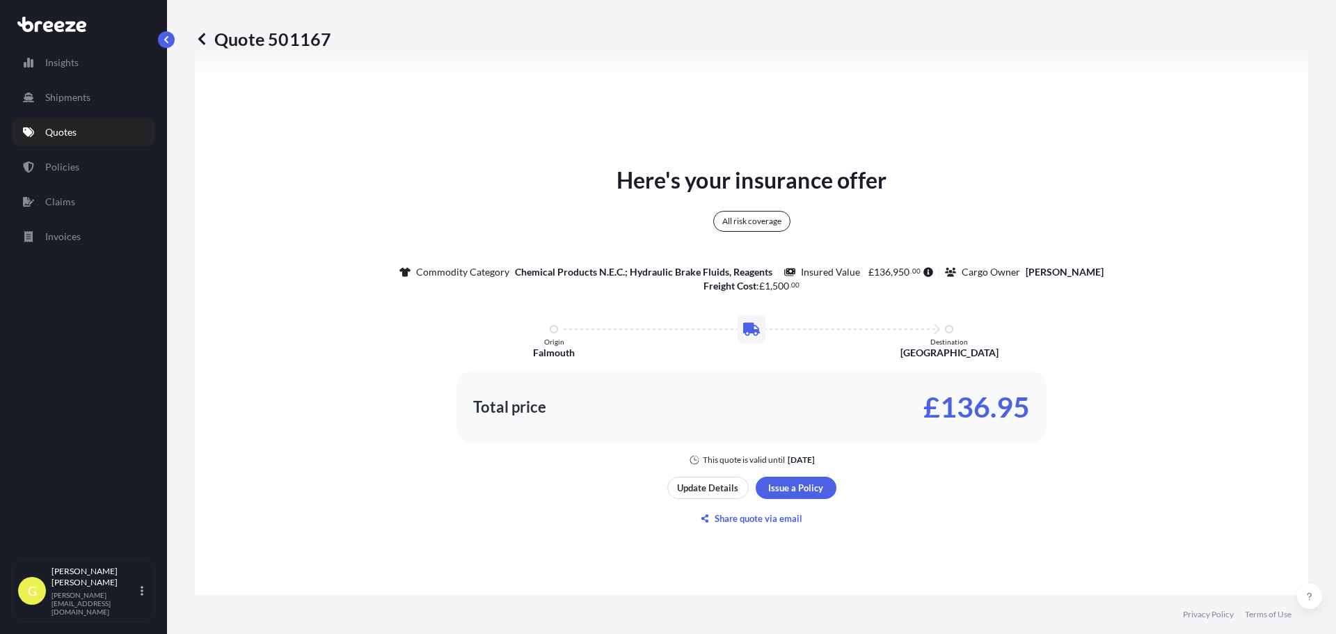
scroll to position [714, 0]
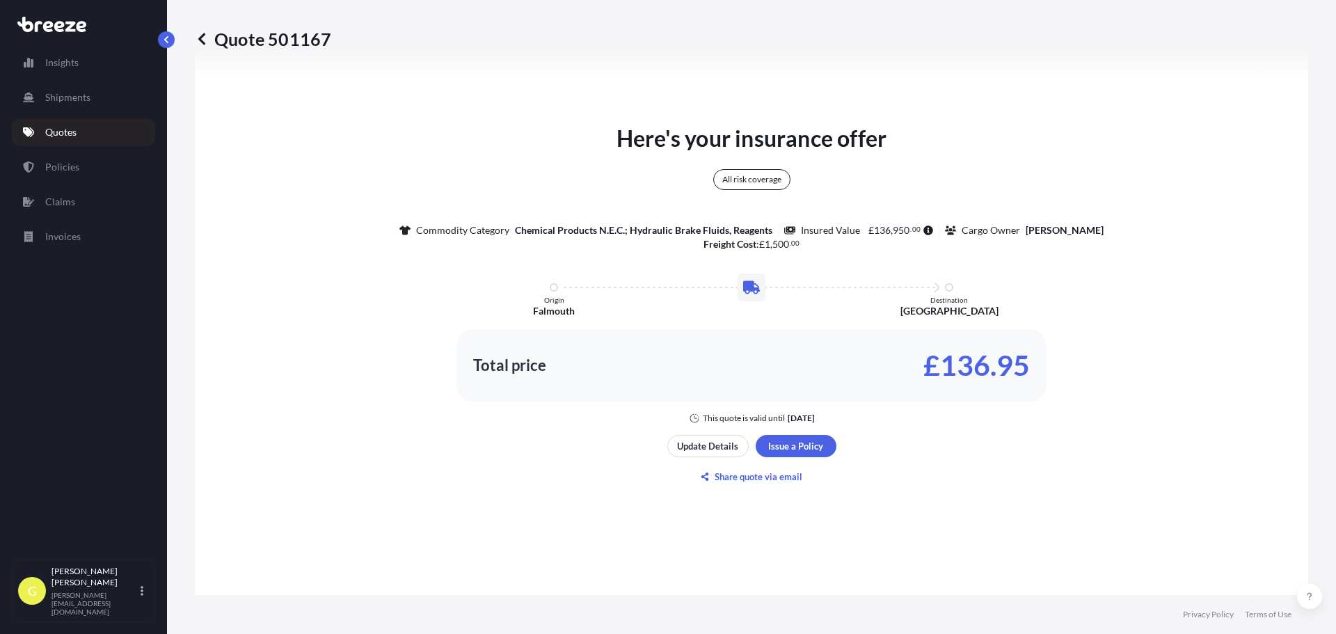
click at [1096, 403] on div "Here's your insurance offer All risk coverage Commodity Category Chemical Produ…" at bounding box center [751, 273] width 1075 height 302
